Goal: Transaction & Acquisition: Purchase product/service

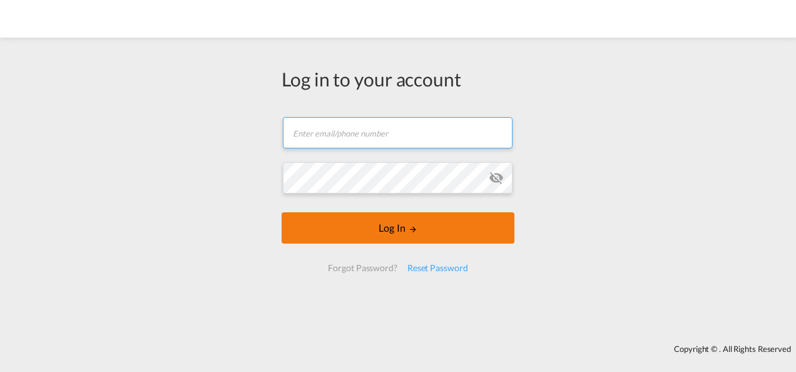
type input "[PERSON_NAME][EMAIL_ADDRESS][PERSON_NAME][DOMAIN_NAME]"
click at [380, 223] on button "Log In" at bounding box center [398, 227] width 233 height 31
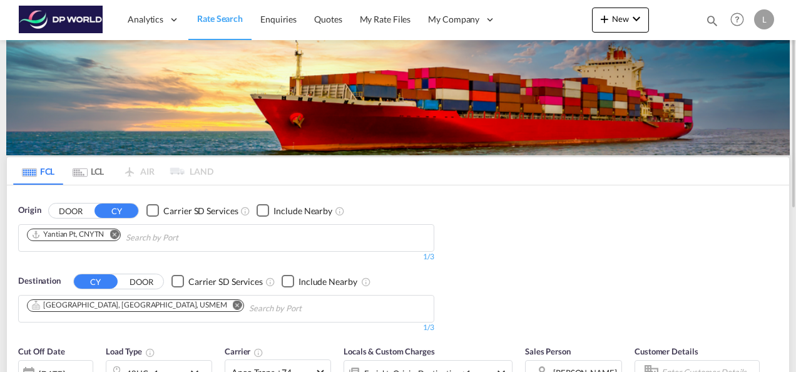
scroll to position [125, 0]
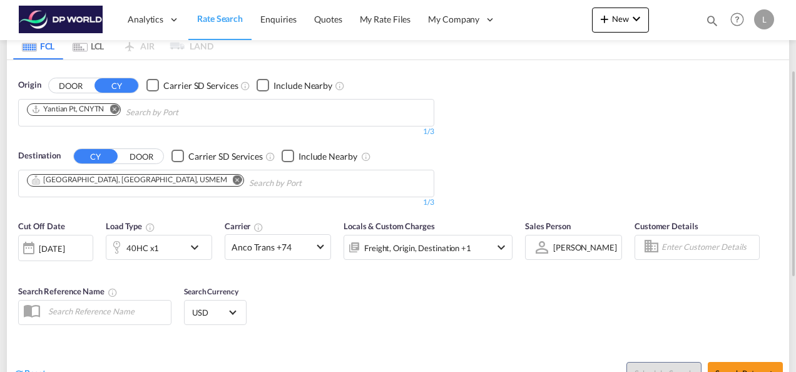
click at [535, 252] on div at bounding box center [542, 247] width 20 height 22
click at [571, 240] on md-select-value "[PERSON_NAME]" at bounding box center [585, 247] width 66 height 18
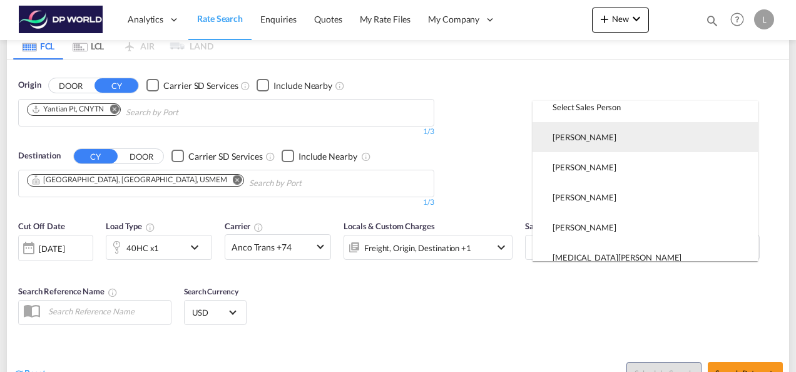
scroll to position [0, 0]
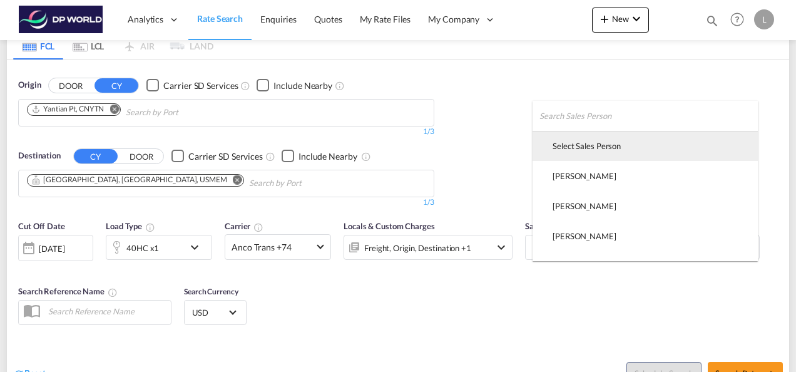
click at [581, 147] on div "Select Sales Person" at bounding box center [586, 145] width 68 height 11
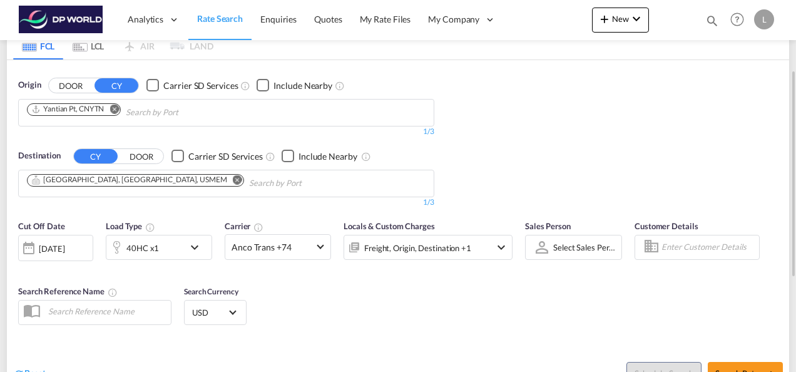
click at [556, 298] on div "Cut Off Date [DATE] [DATE] Load Type 40HC x1 Carrier Anco Trans +74 Online Rate…" at bounding box center [398, 274] width 782 height 122
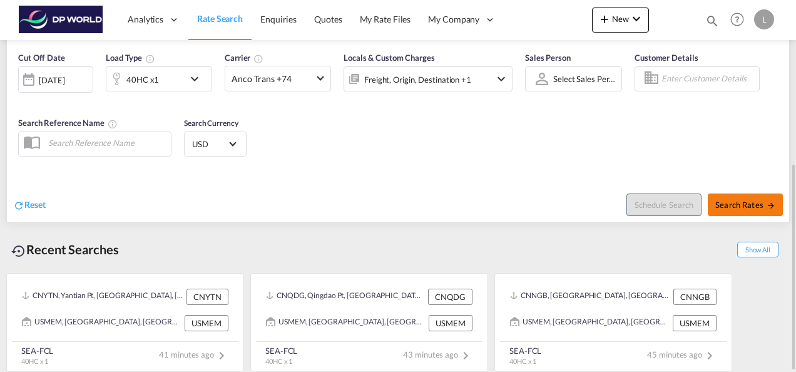
click at [735, 208] on button "Search Rates" at bounding box center [745, 204] width 75 height 23
type input "CNYTN to USMEM / [DATE]"
